Goal: Navigation & Orientation: Find specific page/section

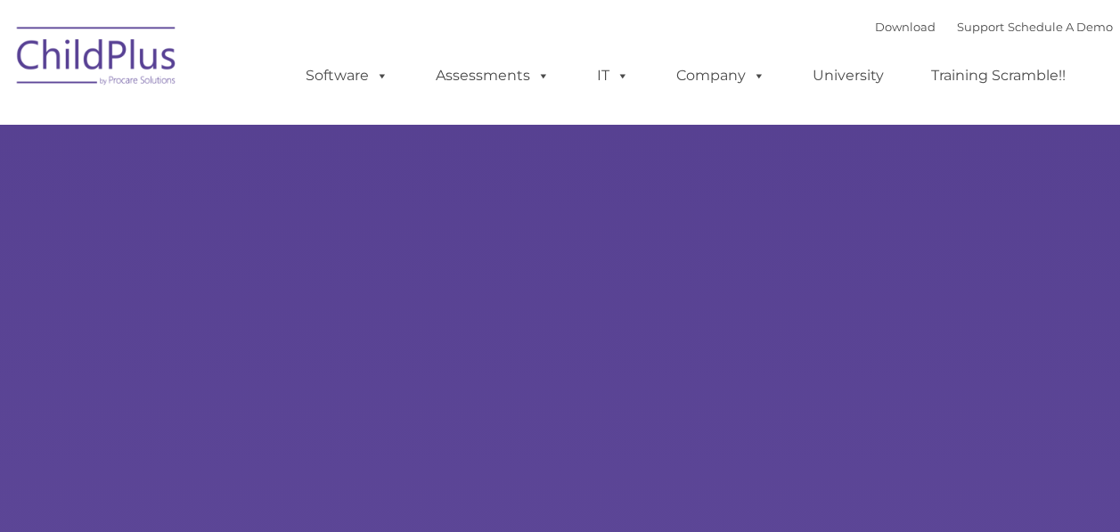
type input ""
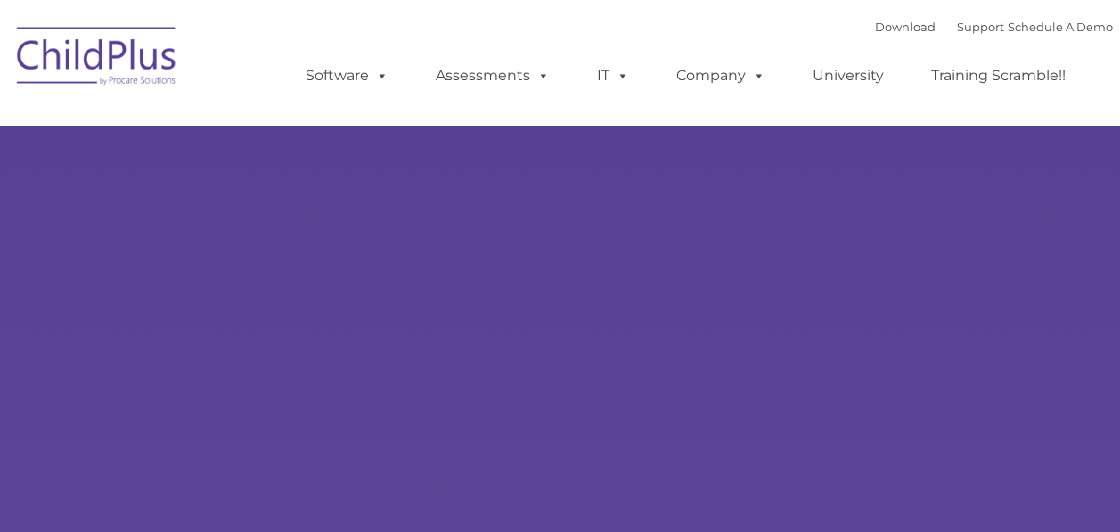
select select "MEDIUM"
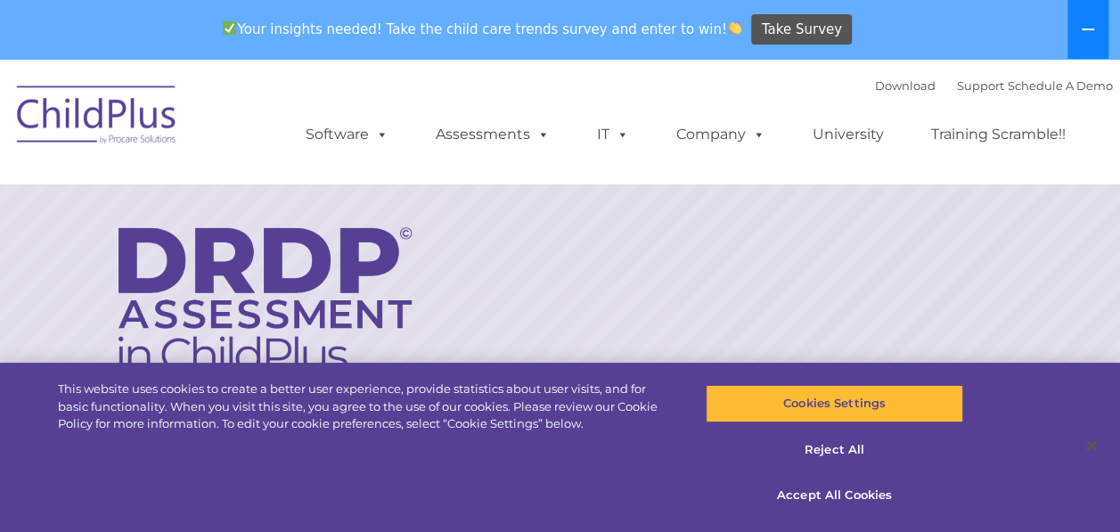
click at [1096, 40] on button at bounding box center [1087, 29] width 41 height 59
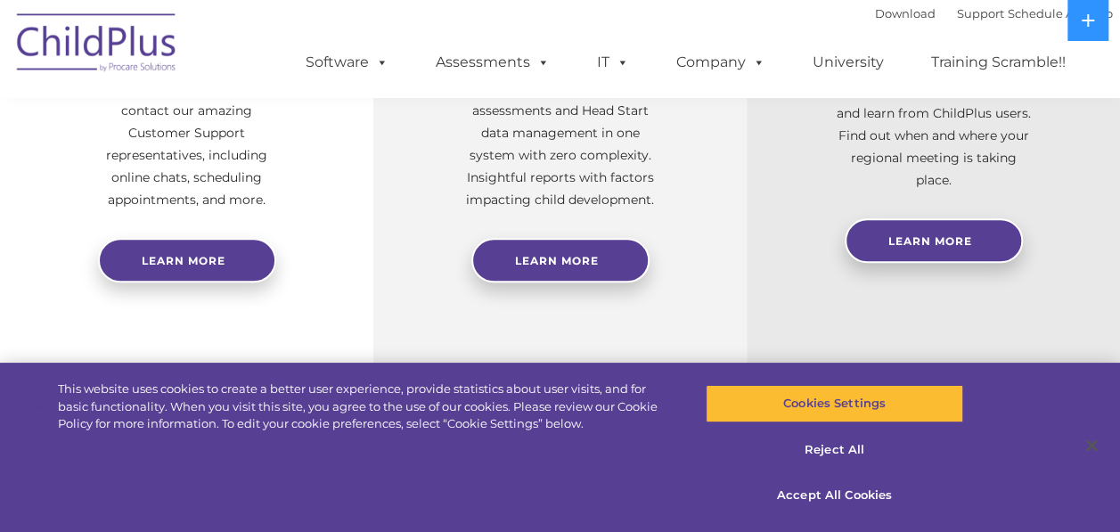
scroll to position [880, 0]
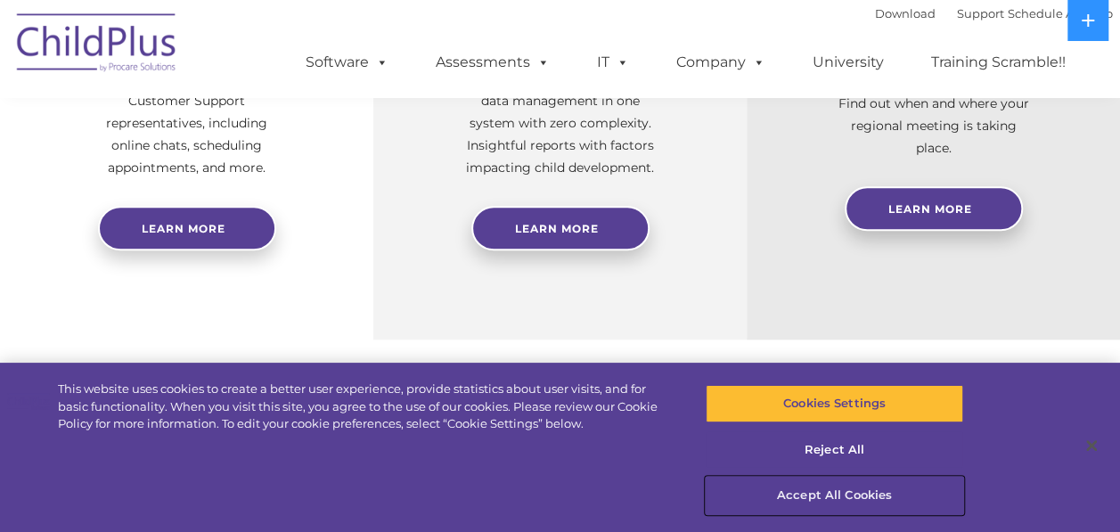
click at [852, 509] on button "Accept All Cookies" at bounding box center [835, 495] width 258 height 37
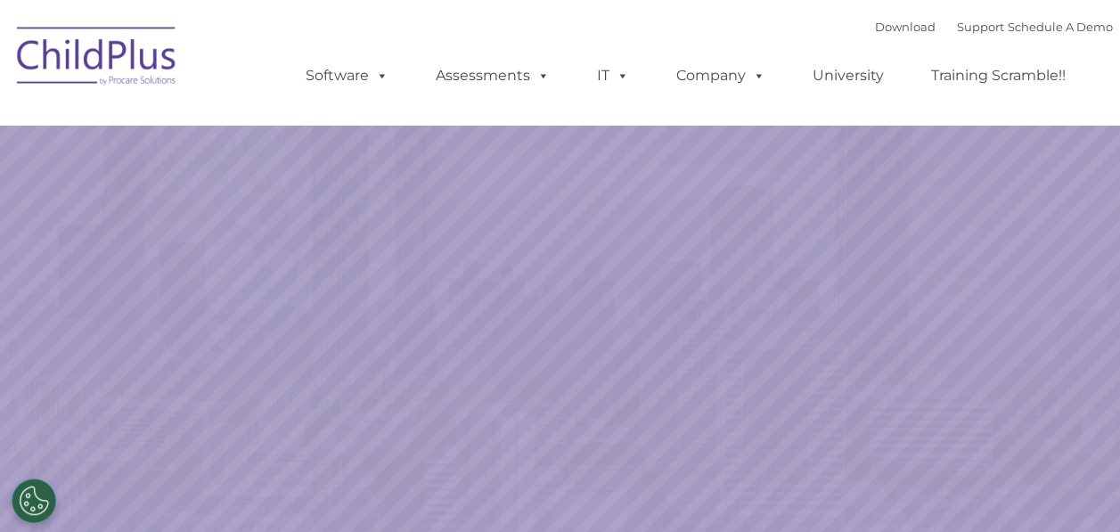
select select "MEDIUM"
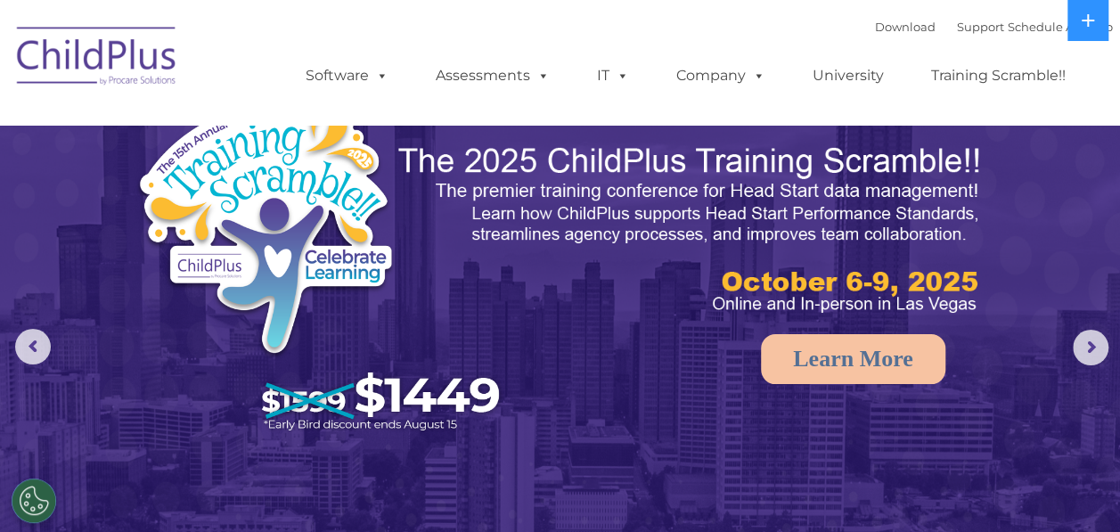
click at [1024, 45] on ul "Software ChildPlus: The original and most widely-used Head Start data managemen…" at bounding box center [691, 75] width 843 height 71
click at [1084, 29] on button at bounding box center [1087, 20] width 41 height 41
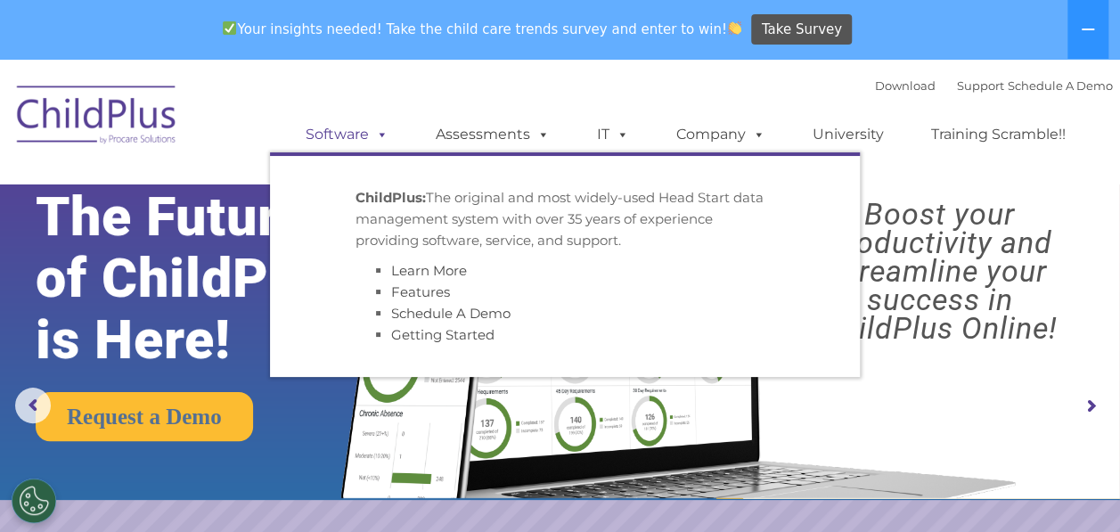
click at [372, 129] on span at bounding box center [379, 134] width 20 height 17
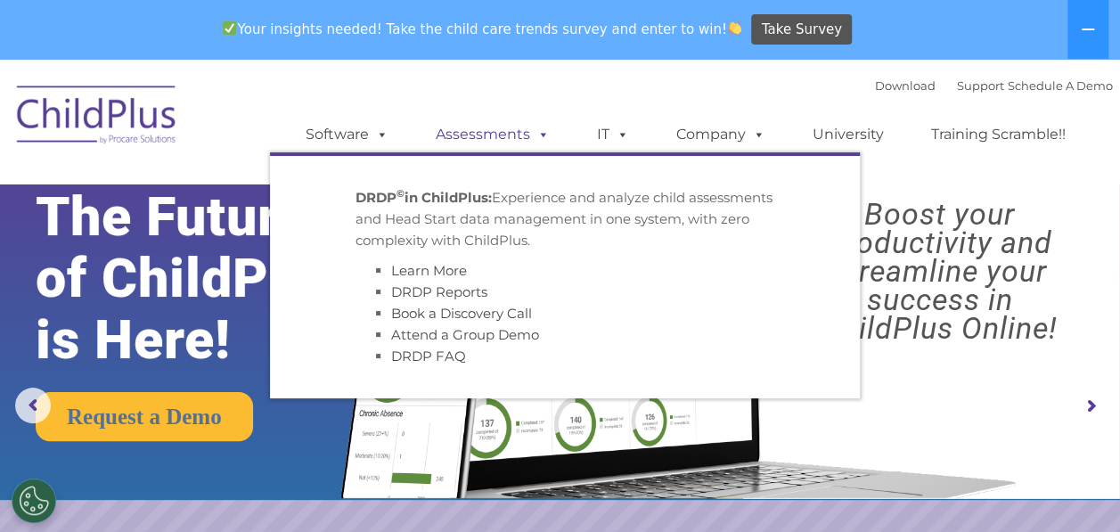
click at [505, 136] on link "Assessments" at bounding box center [493, 135] width 150 height 36
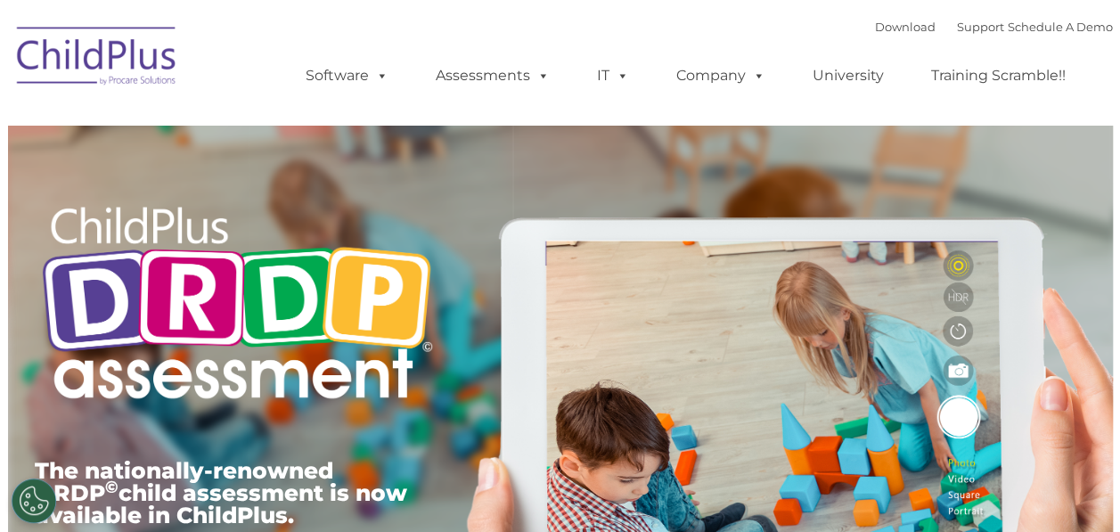
type input ""
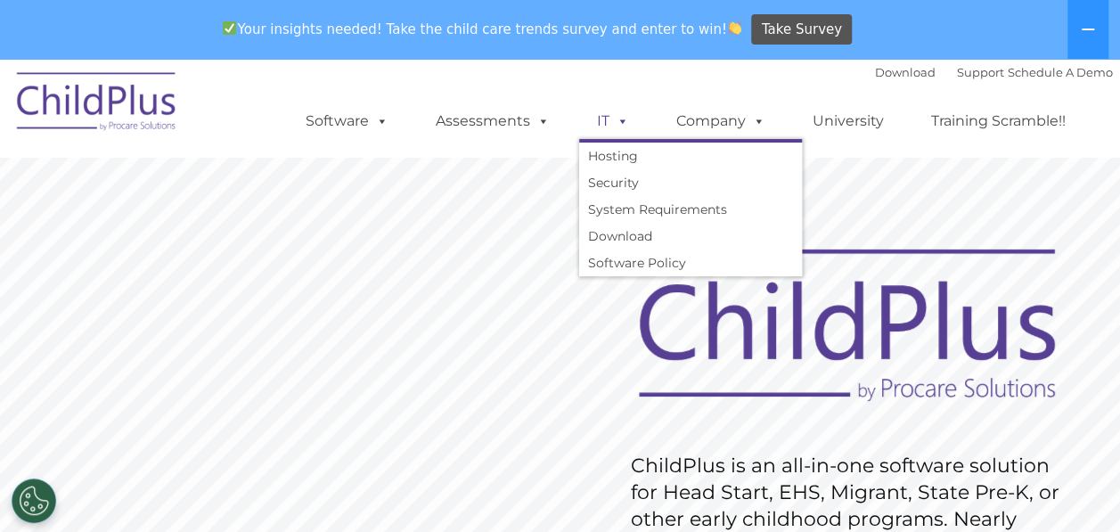
click at [618, 119] on span at bounding box center [619, 120] width 20 height 17
